Goal: Navigation & Orientation: Understand site structure

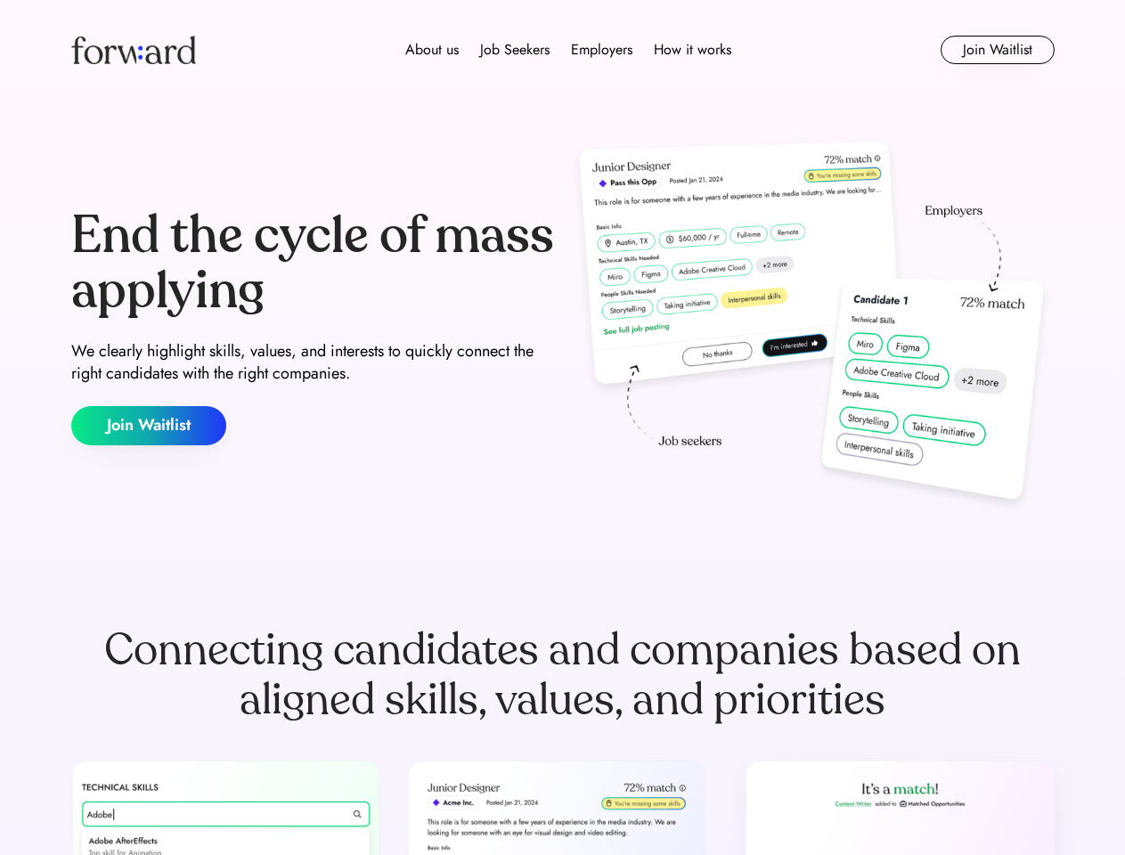
click at [562, 428] on div "End the cycle of mass applying We clearly highlight skills, values, and interes…" at bounding box center [562, 326] width 983 height 383
click at [563, 50] on div "About us Job Seekers Employers How it works" at bounding box center [568, 49] width 702 height 21
click at [134, 50] on img at bounding box center [133, 50] width 125 height 29
click at [568, 50] on div "About us Job Seekers Employers How it works" at bounding box center [568, 49] width 702 height 21
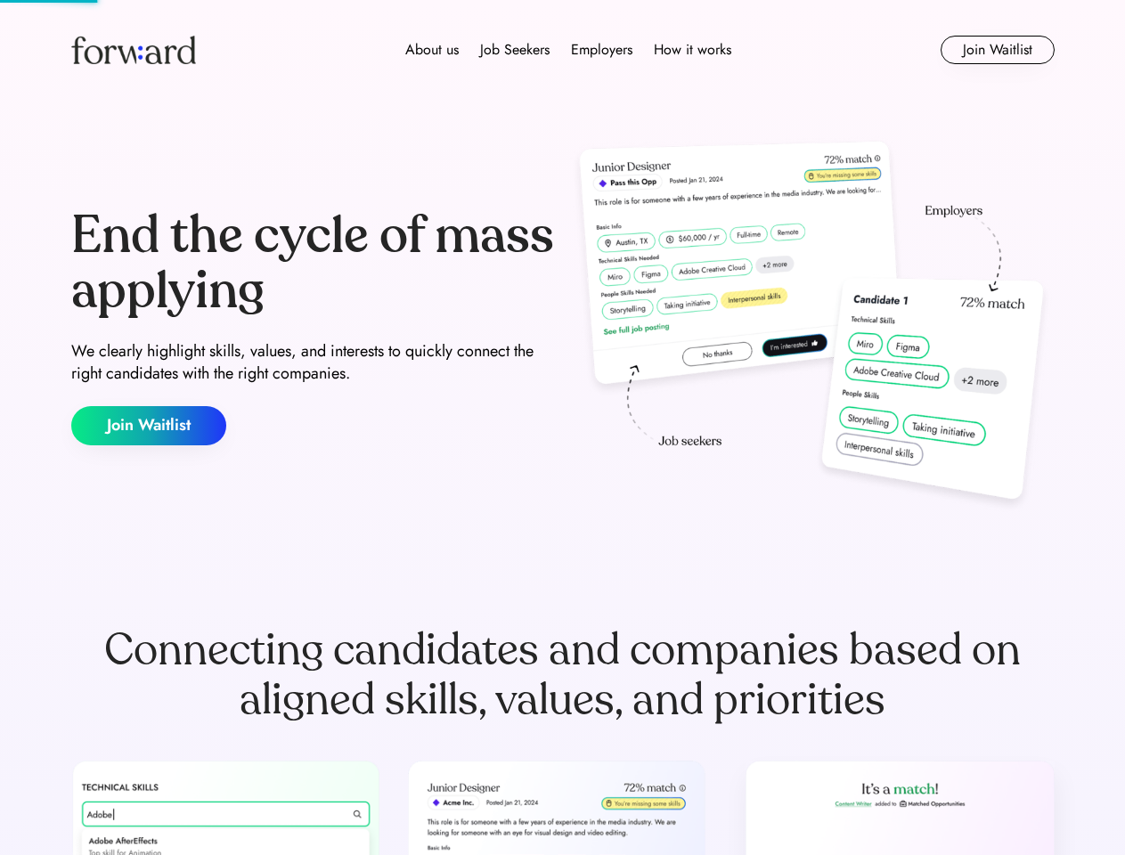
click at [432, 50] on div "About us" at bounding box center [431, 49] width 53 height 21
click at [515, 50] on div "Job Seekers" at bounding box center [514, 49] width 69 height 21
click at [601, 50] on div "Employers" at bounding box center [601, 49] width 61 height 21
click at [691, 50] on div "How it works" at bounding box center [693, 49] width 78 height 21
click at [997, 50] on button "Join Waitlist" at bounding box center [998, 50] width 114 height 29
